Goal: Information Seeking & Learning: Learn about a topic

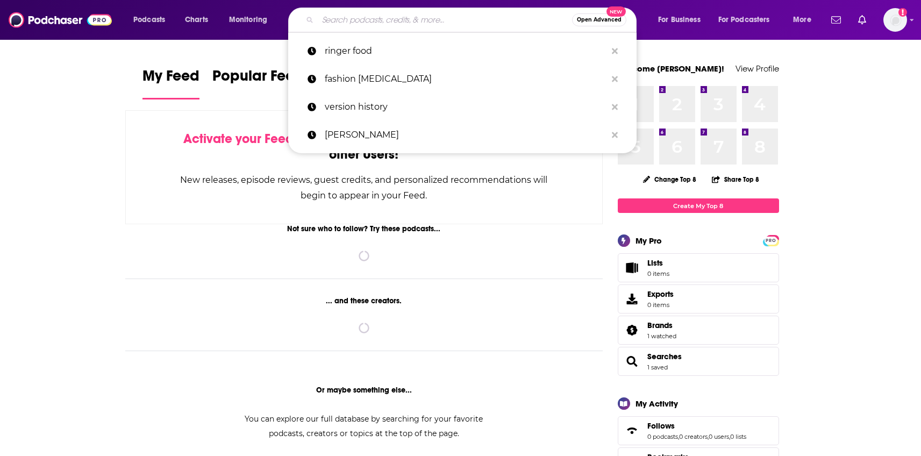
click at [507, 19] on input "Search podcasts, credits, & more..." at bounding box center [445, 19] width 254 height 17
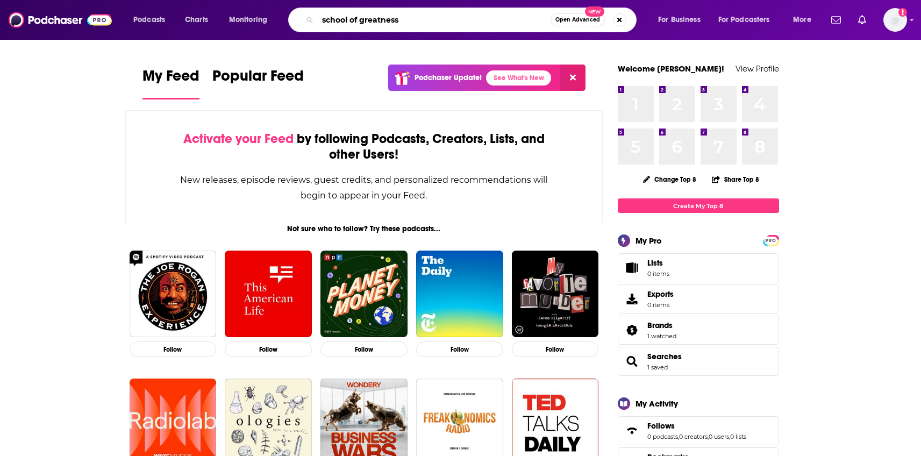
type input "school of greatness"
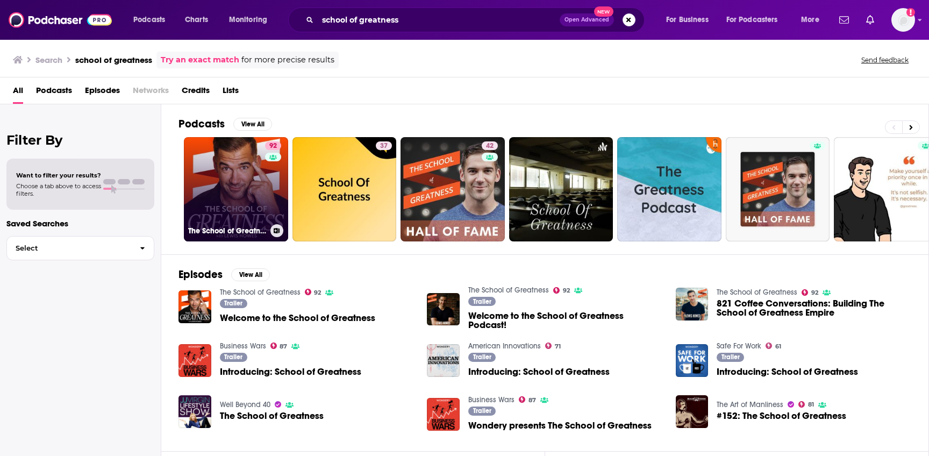
click at [224, 162] on link "92 The School of Greatness" at bounding box center [236, 189] width 104 height 104
